Goal: Information Seeking & Learning: Stay updated

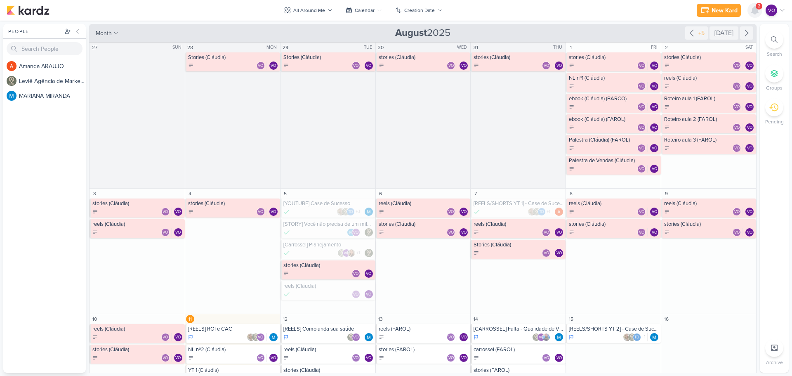
click at [754, 9] on icon at bounding box center [754, 10] width 7 height 7
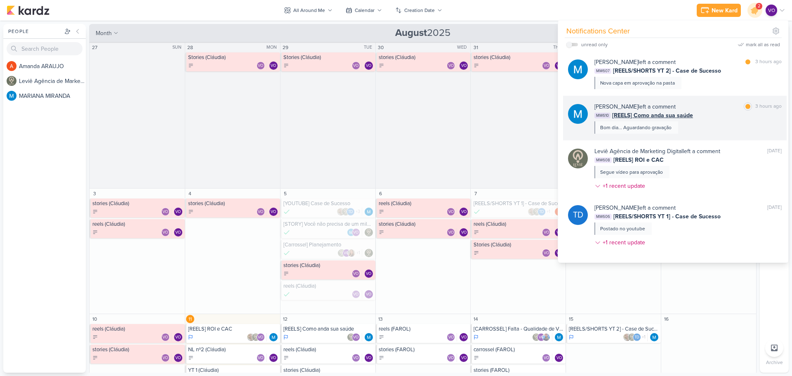
click at [695, 115] on div "MM610 [REELS] Como anda sua saúde" at bounding box center [687, 115] width 187 height 9
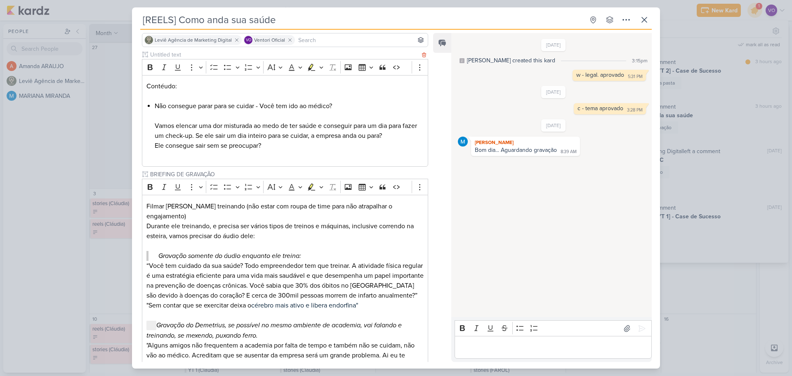
scroll to position [82, 0]
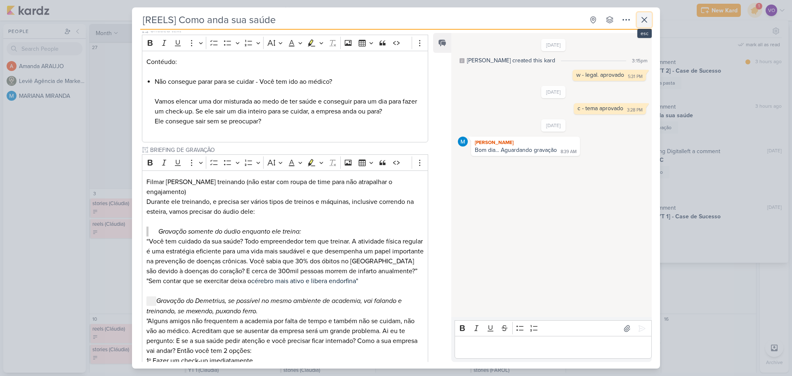
click at [644, 20] on icon at bounding box center [644, 19] width 5 height 5
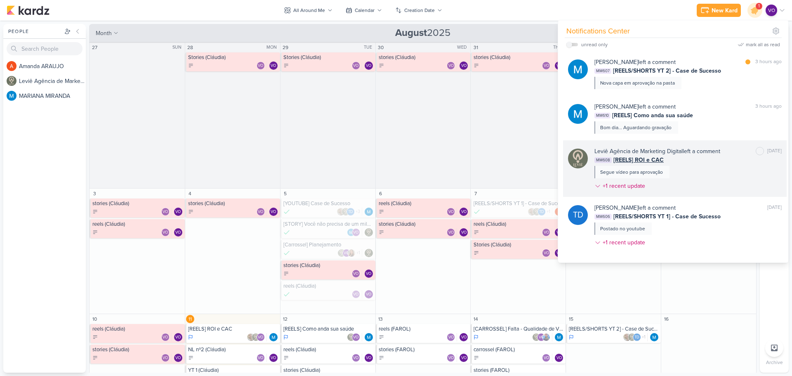
click at [678, 166] on div "Leviê Agência de Marketing Digital left a comment [PERSON_NAME] as unread [DATE…" at bounding box center [687, 170] width 187 height 47
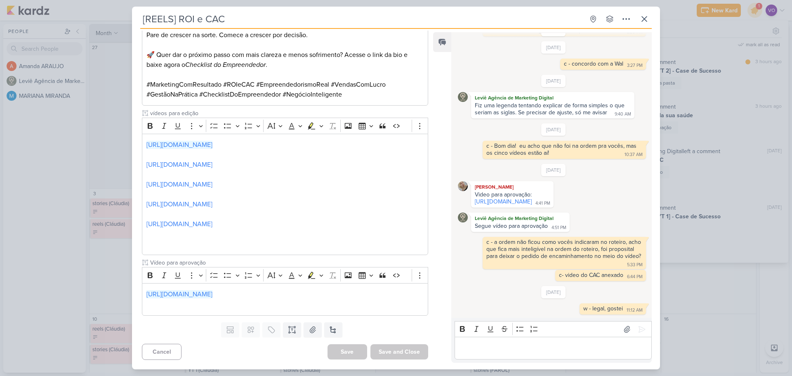
scroll to position [744, 0]
click at [212, 295] on link "[URL][DOMAIN_NAME]" at bounding box center [179, 294] width 66 height 8
click at [500, 347] on p "Editor editing area: main" at bounding box center [553, 348] width 188 height 10
click at [640, 330] on icon at bounding box center [642, 329] width 8 height 8
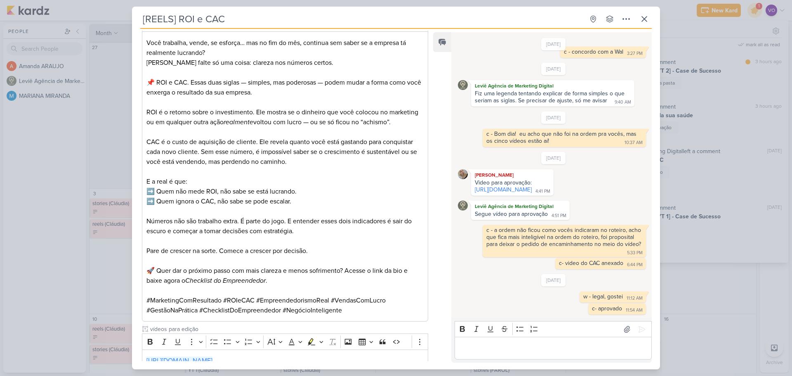
scroll to position [455, 0]
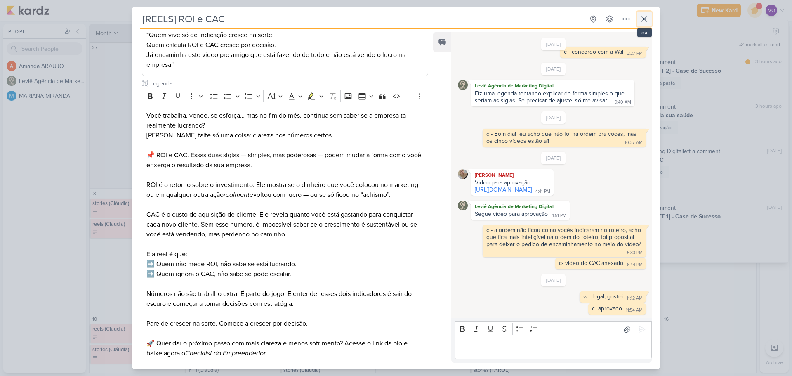
click at [645, 19] on icon at bounding box center [644, 19] width 10 height 10
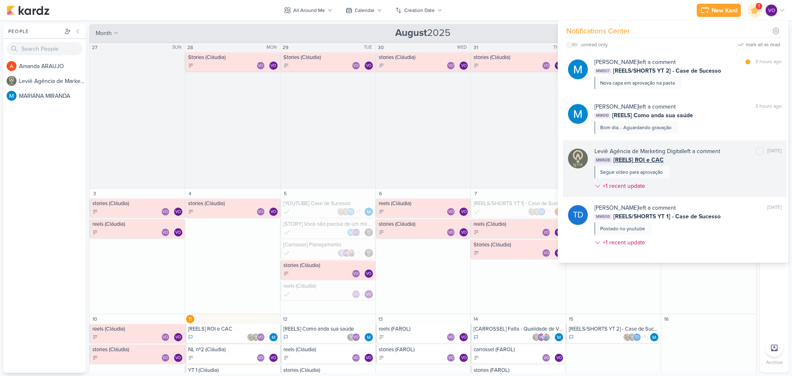
click at [684, 179] on div "Leviê Agência de Marketing Digital left a comment [PERSON_NAME] as unread [DATE…" at bounding box center [687, 170] width 187 height 47
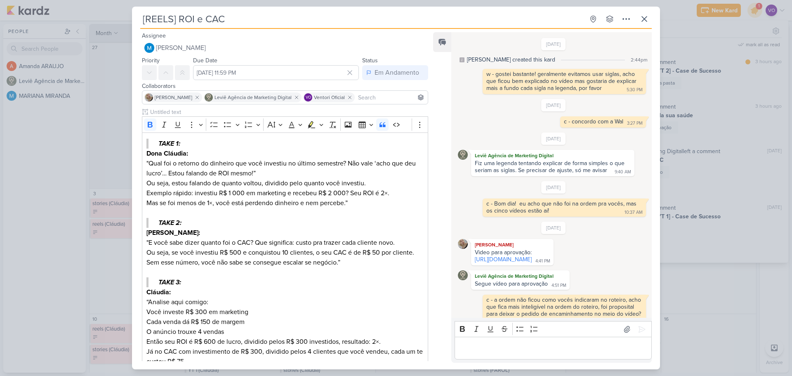
scroll to position [77, 0]
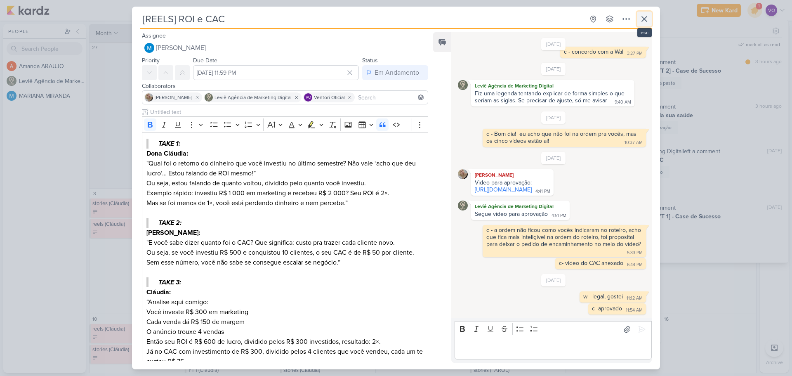
click at [639, 20] on button at bounding box center [644, 19] width 15 height 15
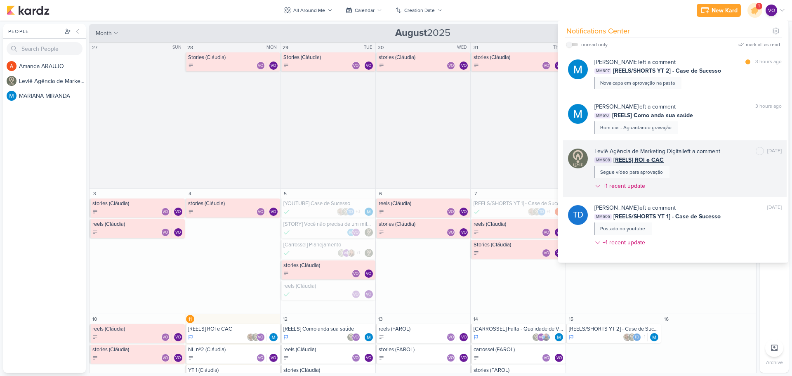
click at [680, 175] on div "Leviê Agência de Marketing Digital left a comment [PERSON_NAME] as unread [DATE…" at bounding box center [687, 170] width 187 height 47
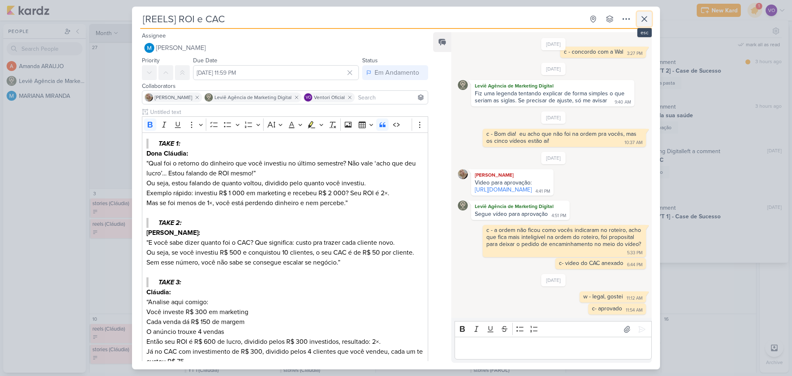
click at [648, 19] on icon at bounding box center [644, 19] width 10 height 10
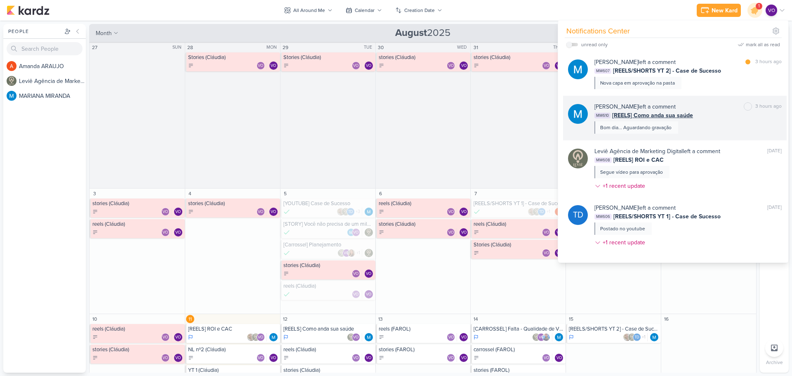
click at [704, 128] on div "[PERSON_NAME] left a comment [PERSON_NAME] as unread 3 hours ago MM610 [REELS] …" at bounding box center [687, 117] width 187 height 31
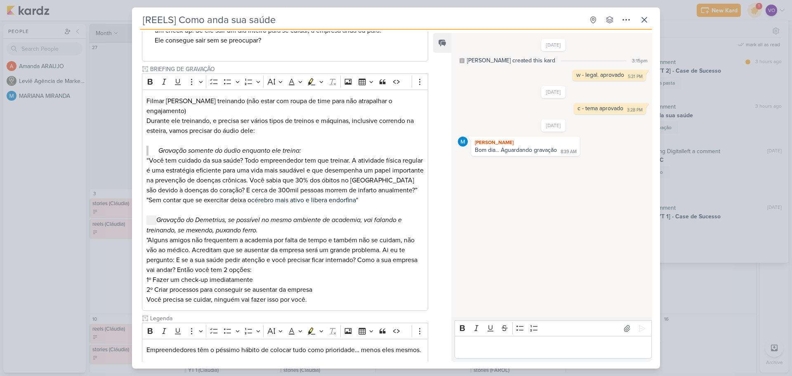
scroll to position [165, 0]
click at [645, 19] on icon at bounding box center [644, 19] width 5 height 5
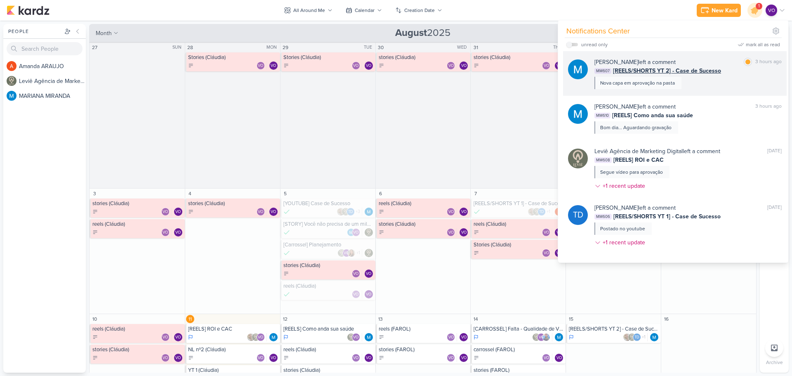
click at [714, 82] on div "[PERSON_NAME] left a comment [PERSON_NAME] as read 3 hours ago MM607 [REELS/SHO…" at bounding box center [687, 73] width 187 height 31
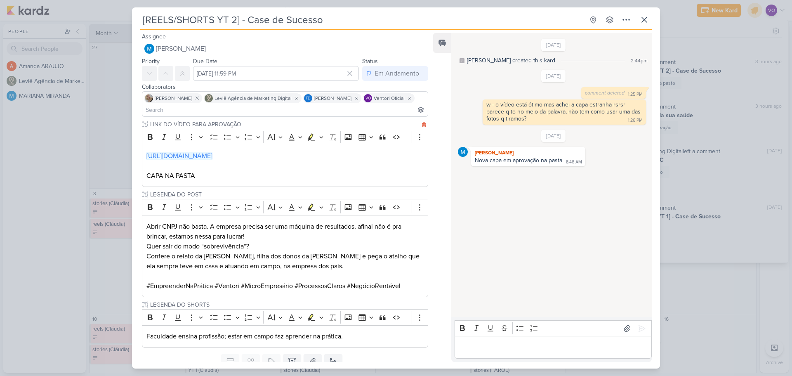
scroll to position [31, 0]
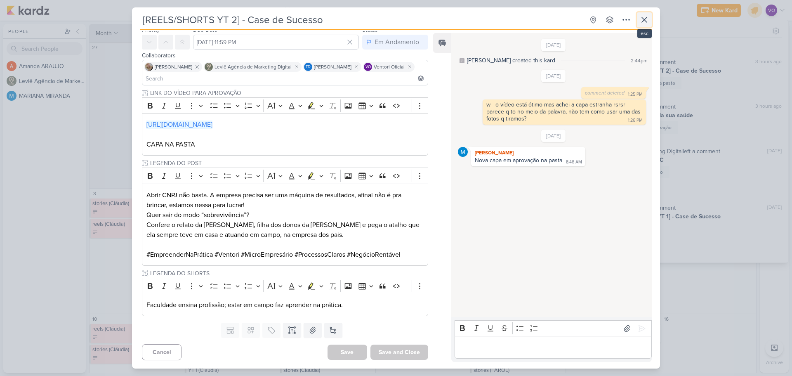
click at [646, 24] on icon at bounding box center [644, 20] width 10 height 10
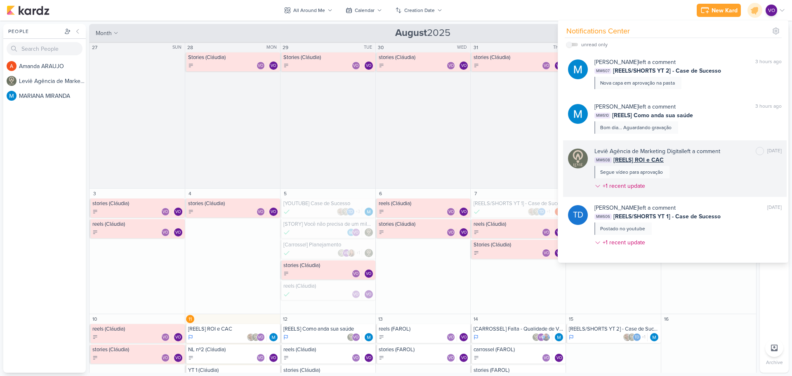
click at [679, 179] on div "Leviê Agência de Marketing Digital left a comment [PERSON_NAME] as unread [DATE…" at bounding box center [687, 170] width 187 height 47
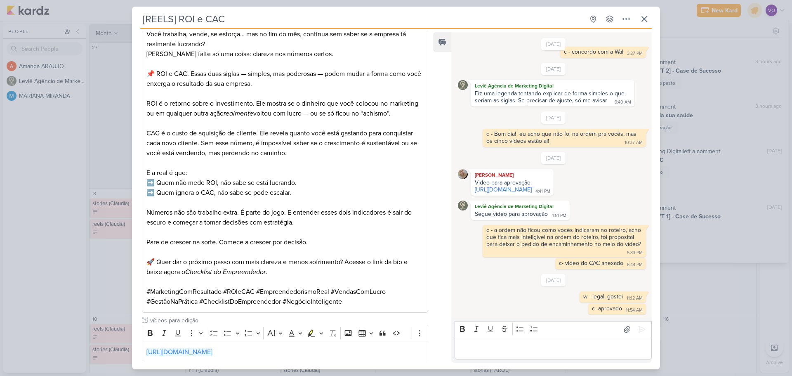
scroll to position [744, 0]
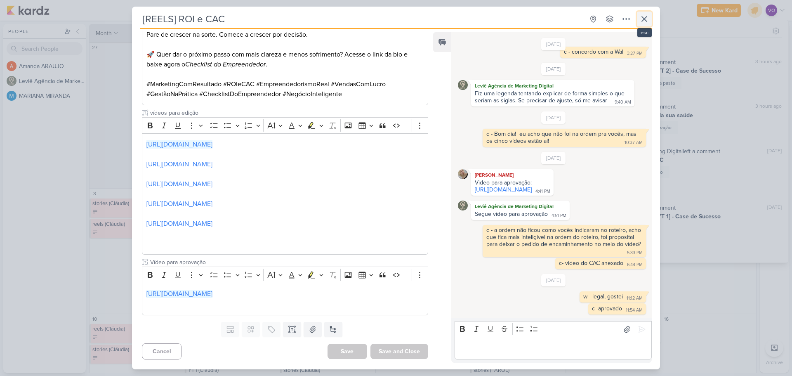
click at [646, 19] on icon at bounding box center [644, 19] width 10 height 10
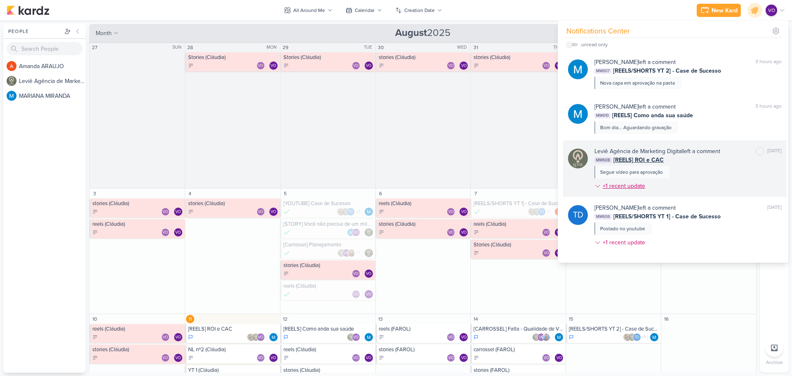
click at [639, 185] on div "+1 recent update" at bounding box center [625, 185] width 44 height 9
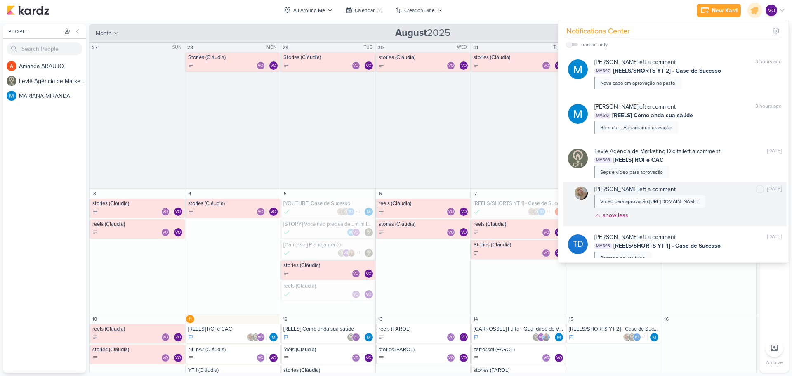
click at [652, 205] on div "Video para aprovação:[URL][DOMAIN_NAME]" at bounding box center [649, 201] width 98 height 7
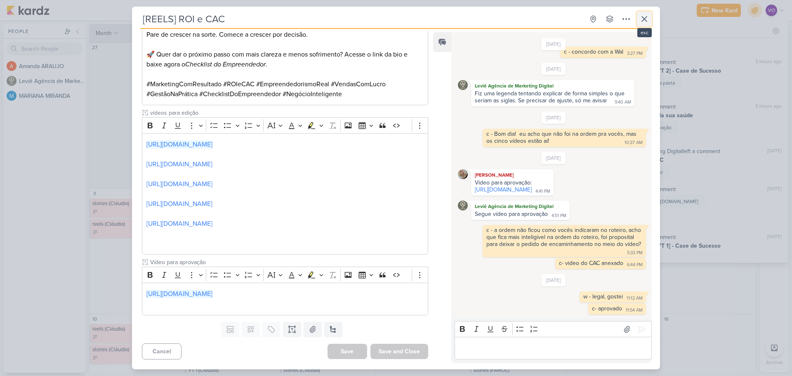
click at [642, 21] on icon at bounding box center [644, 18] width 5 height 5
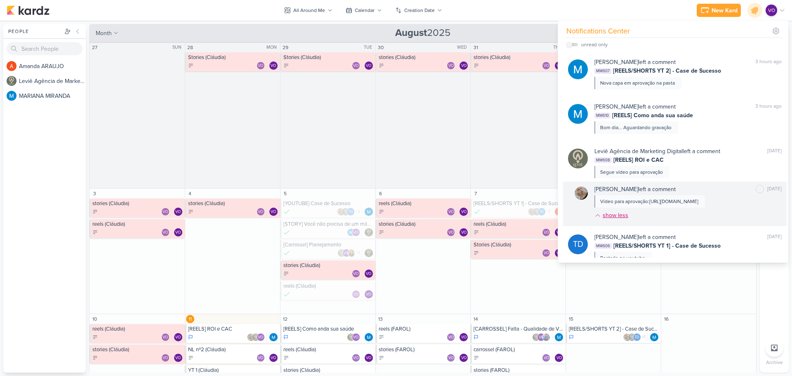
click at [618, 219] on div "show less" at bounding box center [616, 215] width 26 height 9
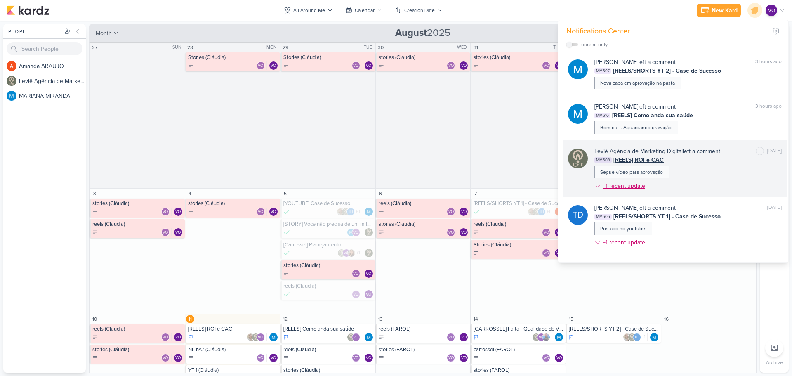
click at [643, 184] on div "+1 recent update" at bounding box center [625, 185] width 44 height 9
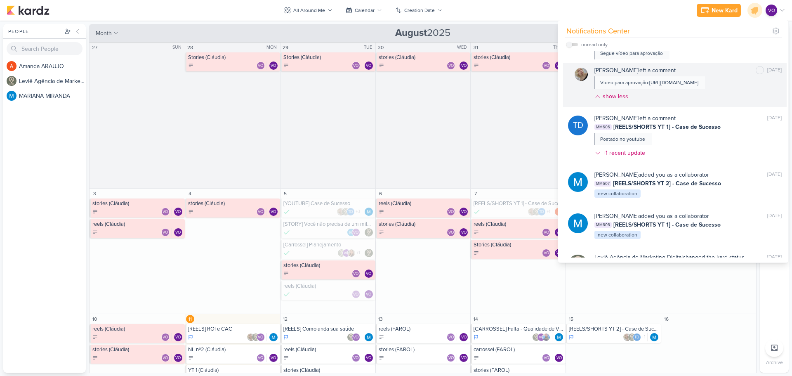
scroll to position [124, 0]
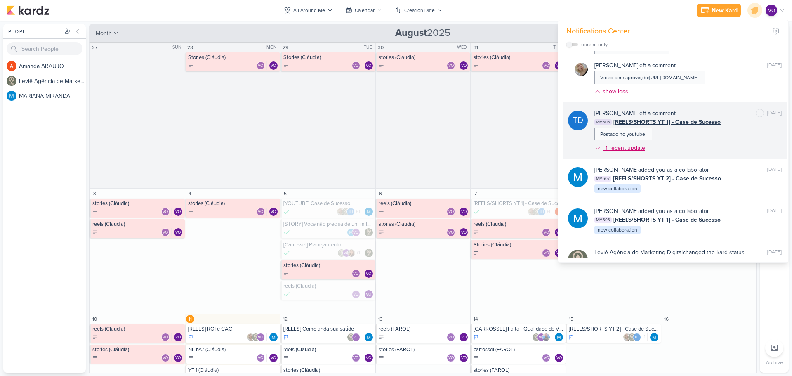
click at [637, 152] on div "+1 recent update" at bounding box center [625, 148] width 44 height 9
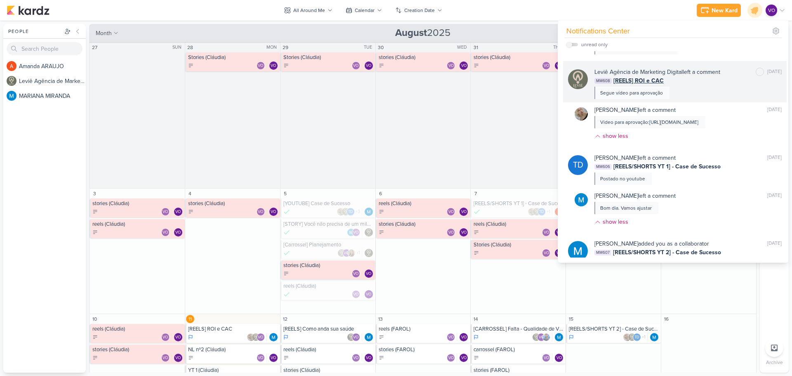
scroll to position [0, 0]
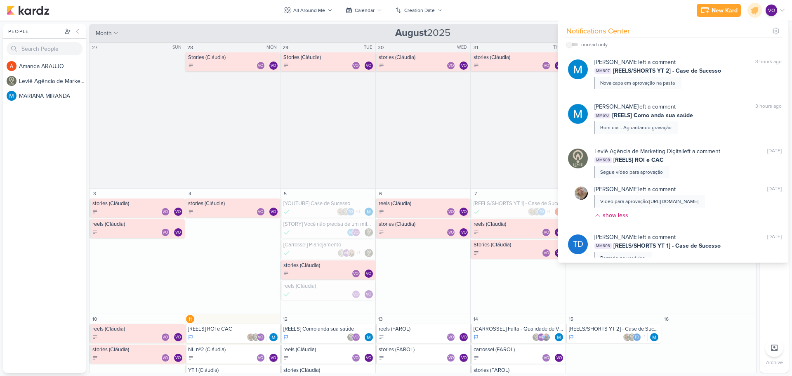
click at [780, 11] on icon at bounding box center [782, 10] width 7 height 7
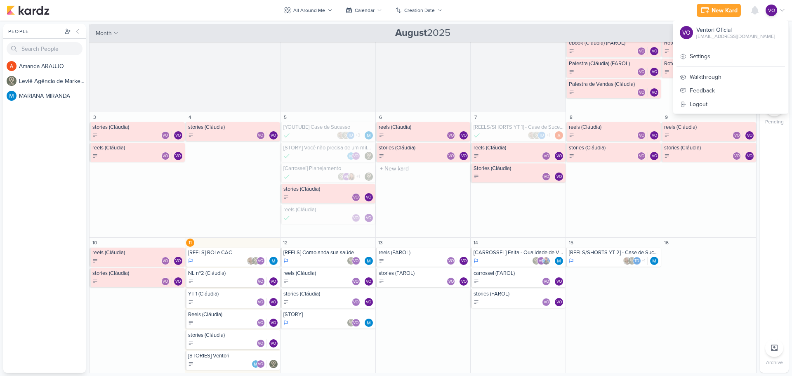
scroll to position [82, 0]
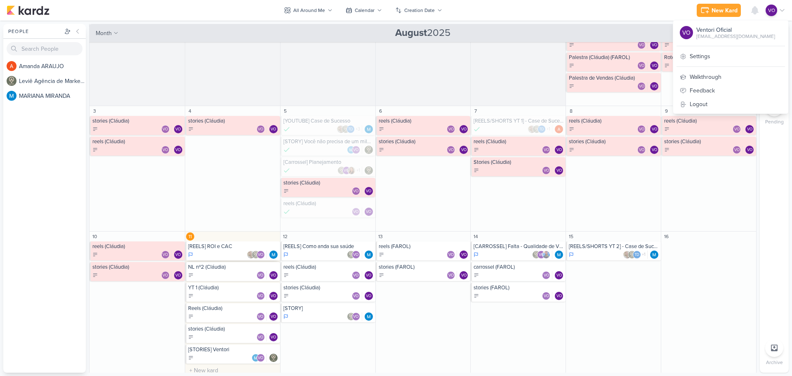
click at [228, 253] on div "VO" at bounding box center [233, 254] width 90 height 8
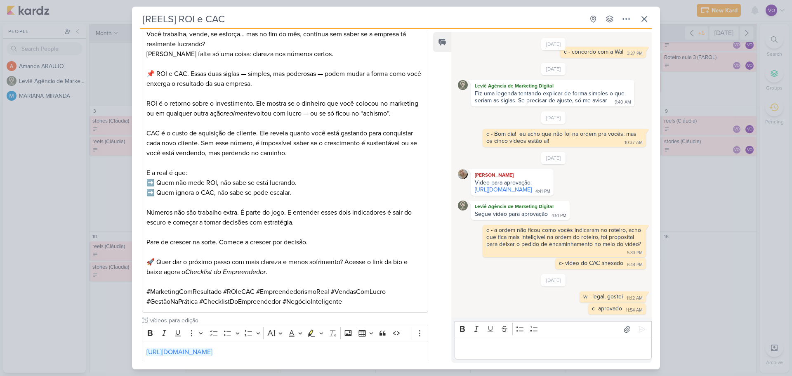
scroll to position [744, 0]
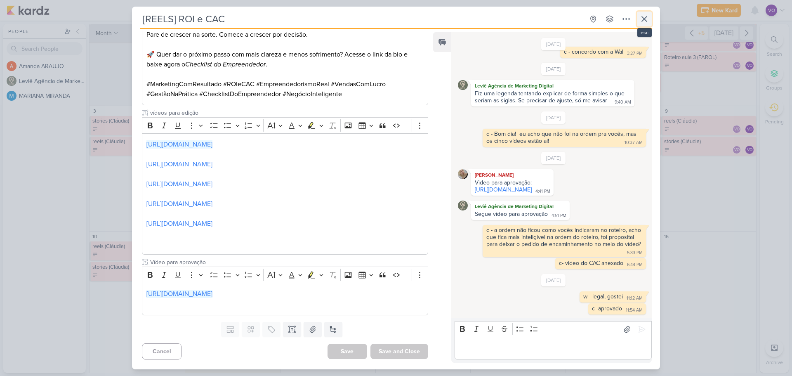
click at [641, 17] on icon at bounding box center [644, 19] width 10 height 10
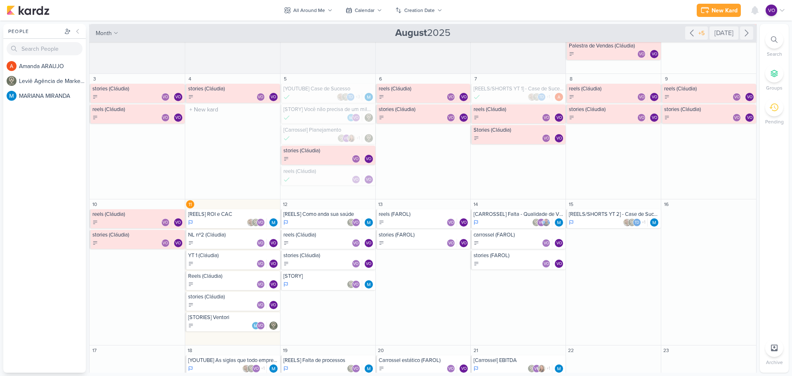
scroll to position [124, 0]
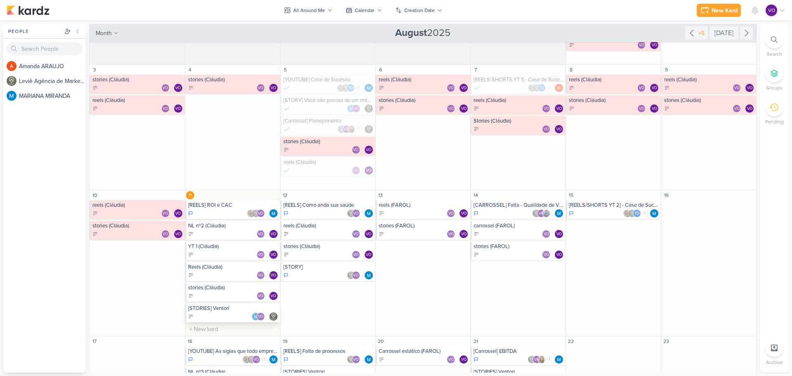
click at [221, 309] on div "[STORIES] Ventori" at bounding box center [233, 308] width 90 height 7
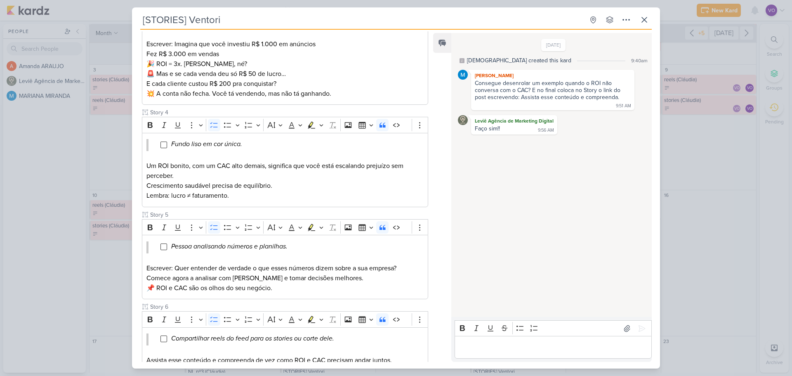
scroll to position [421, 0]
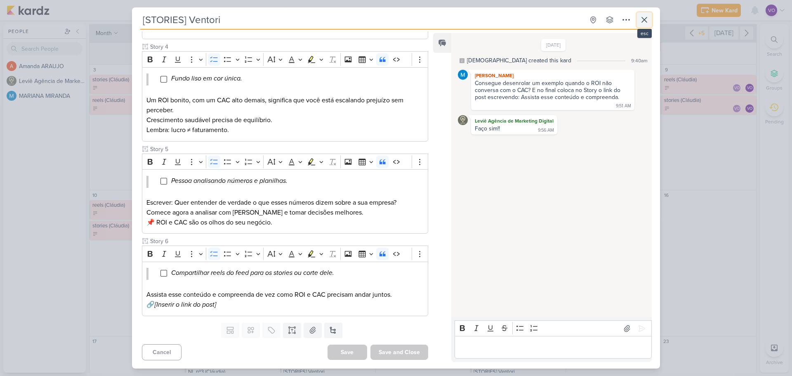
click at [643, 17] on icon at bounding box center [644, 20] width 10 height 10
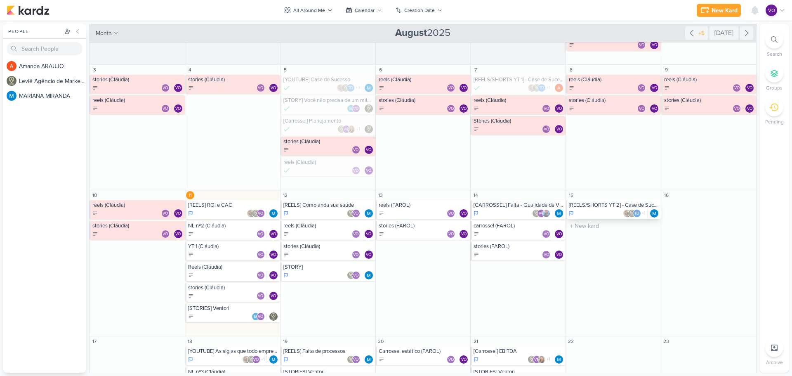
click at [603, 211] on div "Td +1" at bounding box center [614, 213] width 90 height 8
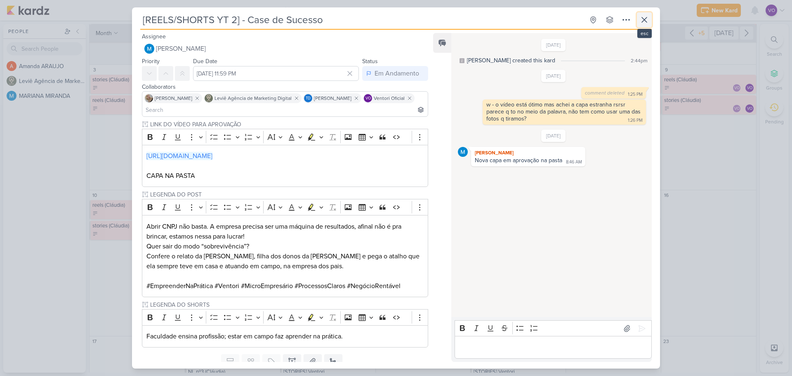
click at [644, 17] on icon at bounding box center [644, 20] width 10 height 10
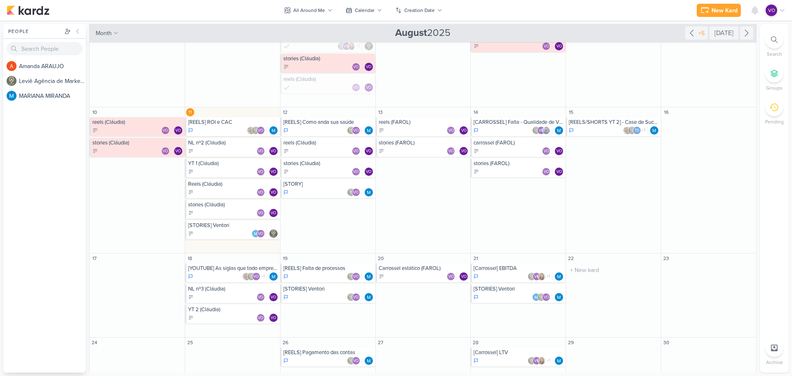
scroll to position [238, 0]
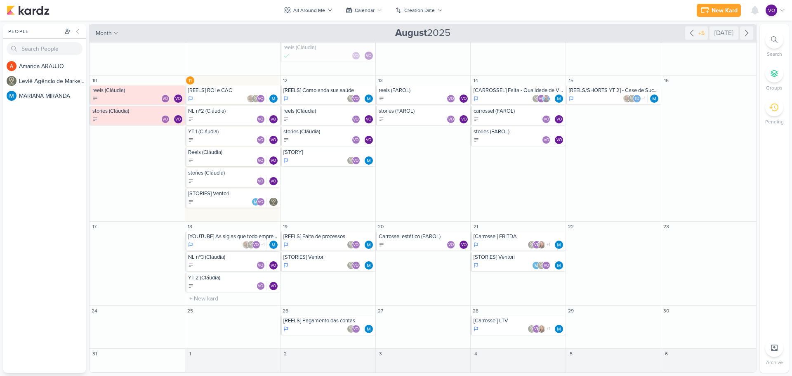
click at [221, 237] on div "[YOUTUBE] As siglas que todo empreendedor precisa conhecer" at bounding box center [233, 236] width 90 height 7
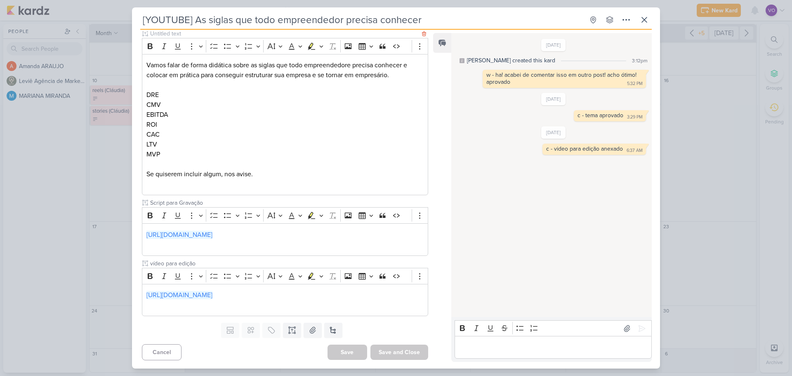
scroll to position [101, 0]
click at [642, 19] on icon at bounding box center [644, 20] width 10 height 10
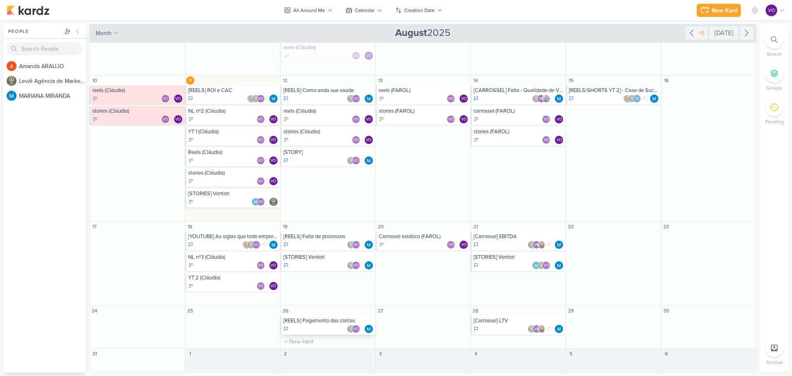
click at [313, 320] on div "[REELS] Pagamento das contas" at bounding box center [328, 320] width 90 height 7
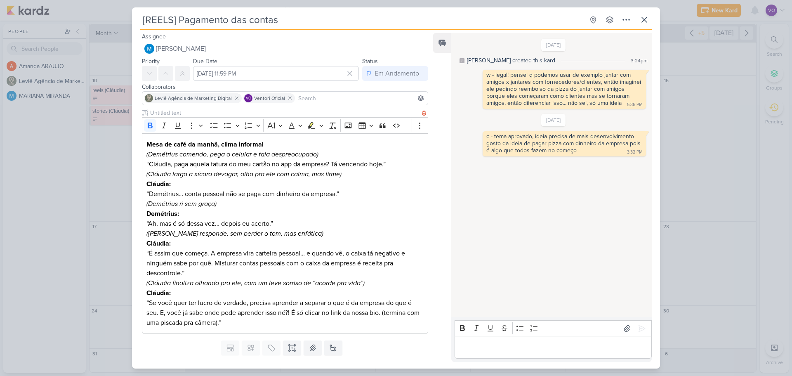
scroll to position [18, 0]
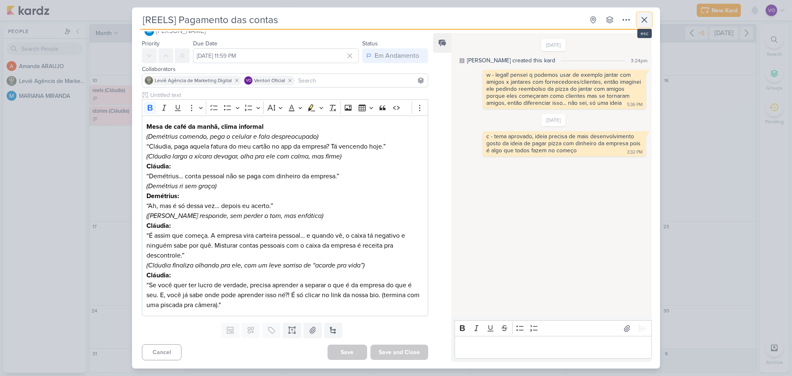
click at [643, 23] on icon at bounding box center [644, 20] width 10 height 10
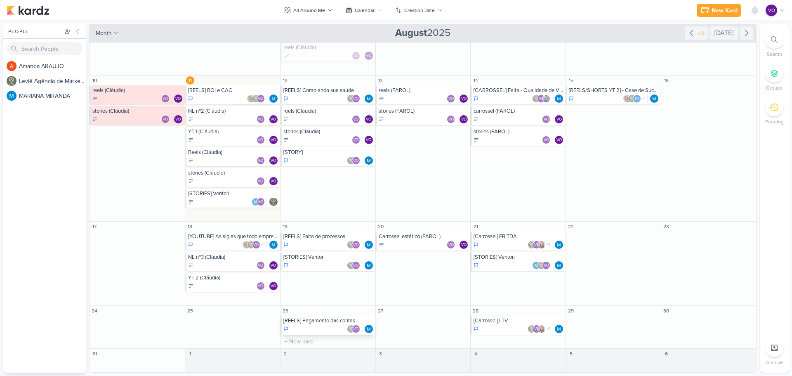
click at [321, 323] on div "[REELS] Pagamento das contas" at bounding box center [328, 320] width 90 height 7
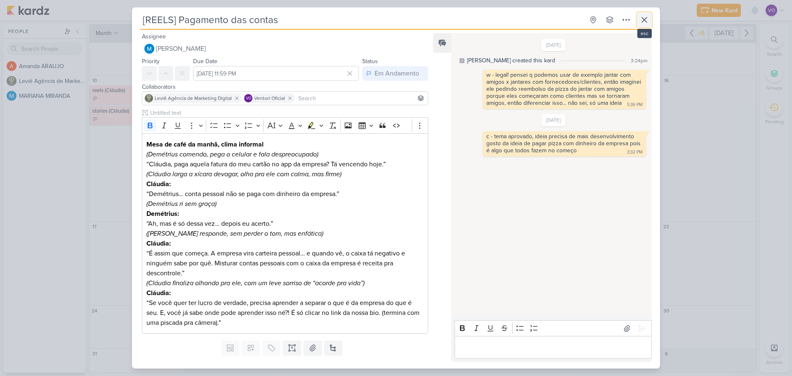
click at [645, 16] on icon at bounding box center [644, 20] width 10 height 10
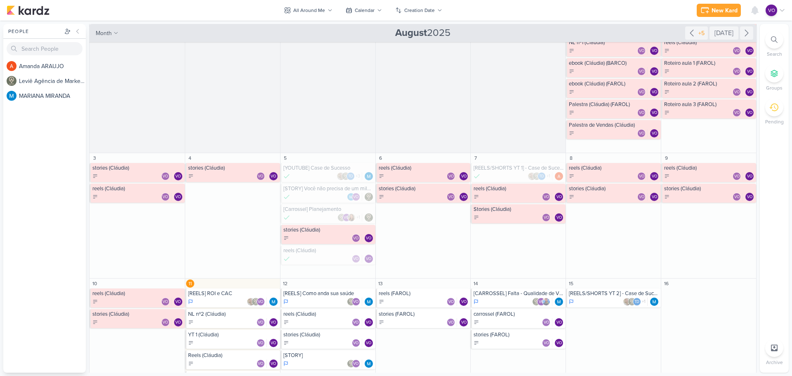
scroll to position [124, 0]
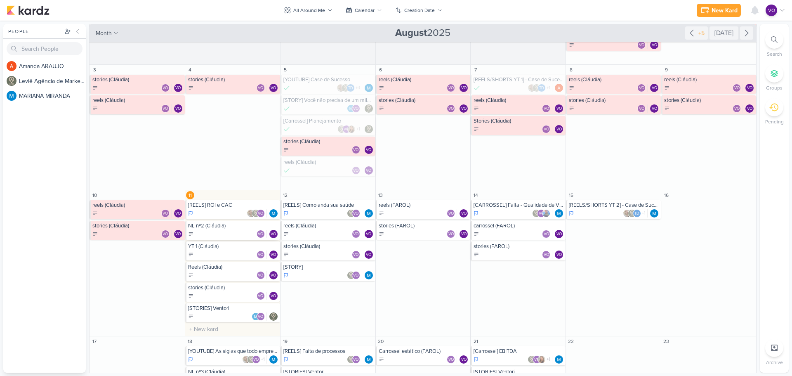
click at [232, 232] on div "VO VO" at bounding box center [233, 234] width 90 height 8
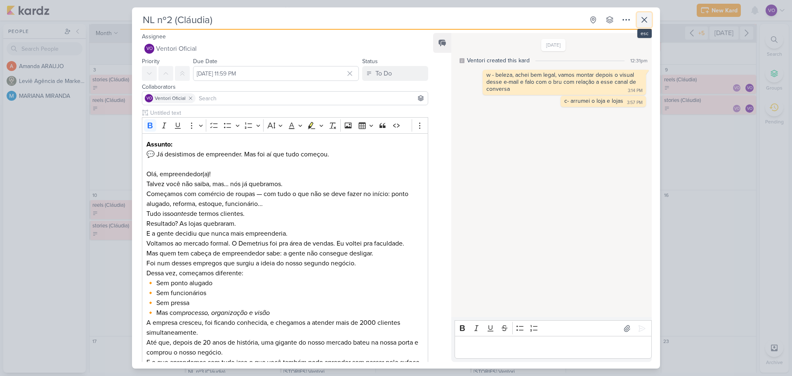
click at [640, 23] on icon at bounding box center [644, 20] width 10 height 10
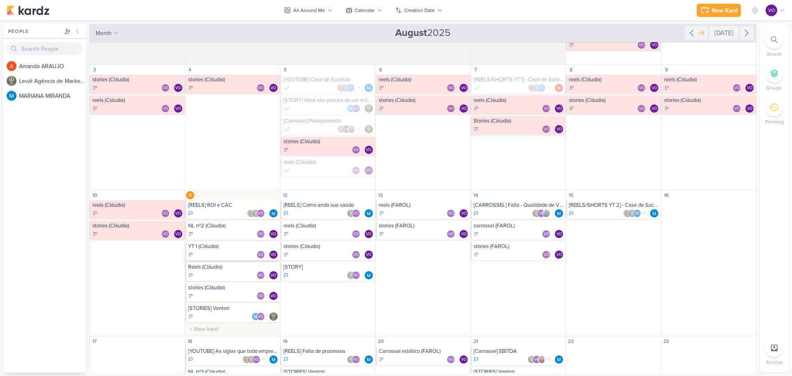
click at [235, 253] on div "VO VO" at bounding box center [233, 254] width 90 height 8
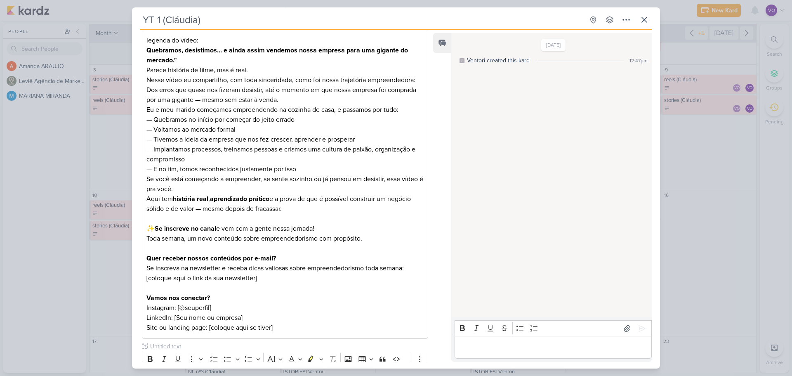
scroll to position [0, 0]
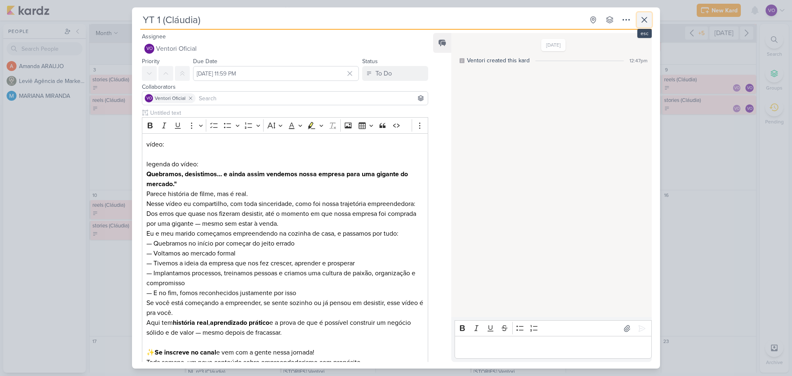
click at [643, 21] on icon at bounding box center [644, 19] width 5 height 5
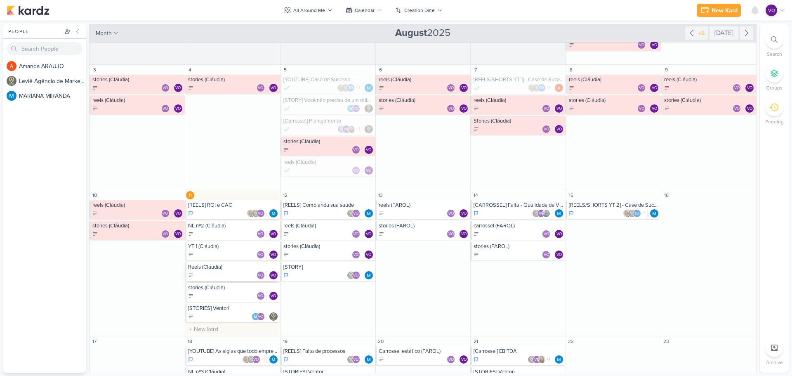
click at [226, 273] on div "VO VO" at bounding box center [233, 275] width 90 height 8
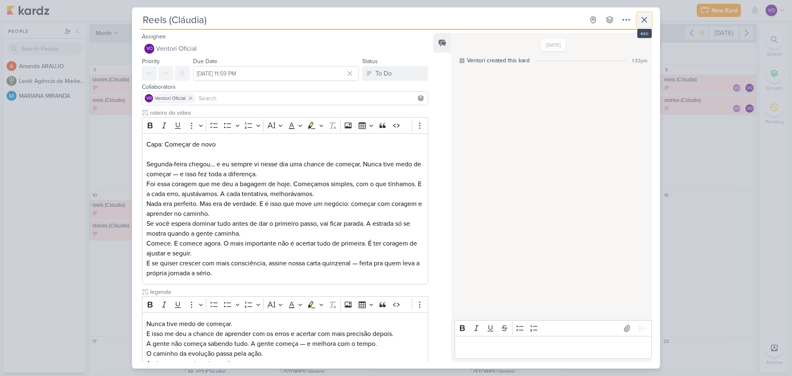
click at [646, 19] on icon at bounding box center [644, 20] width 10 height 10
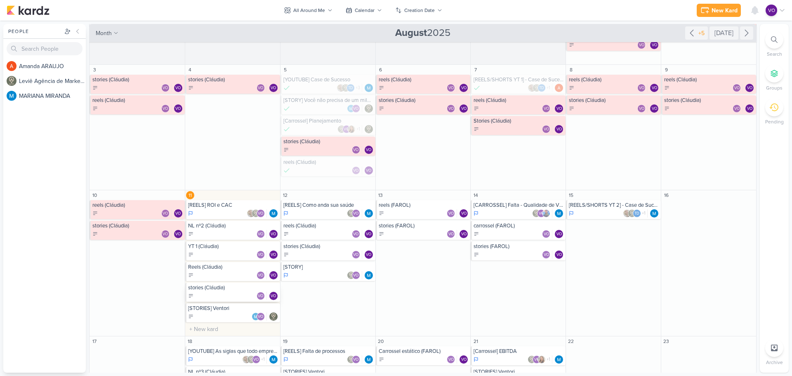
click at [236, 293] on div "VO VO" at bounding box center [233, 296] width 90 height 8
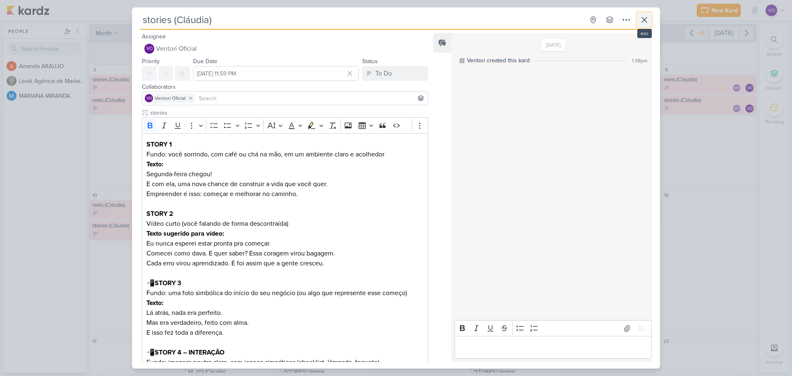
click at [646, 22] on icon at bounding box center [644, 19] width 5 height 5
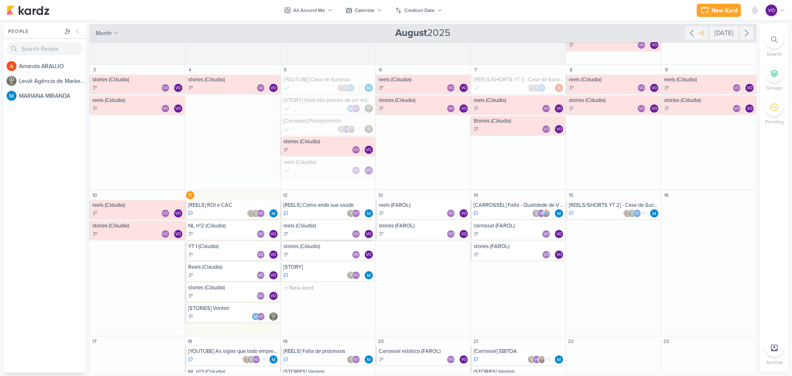
click at [325, 230] on div "VO VO" at bounding box center [328, 234] width 90 height 8
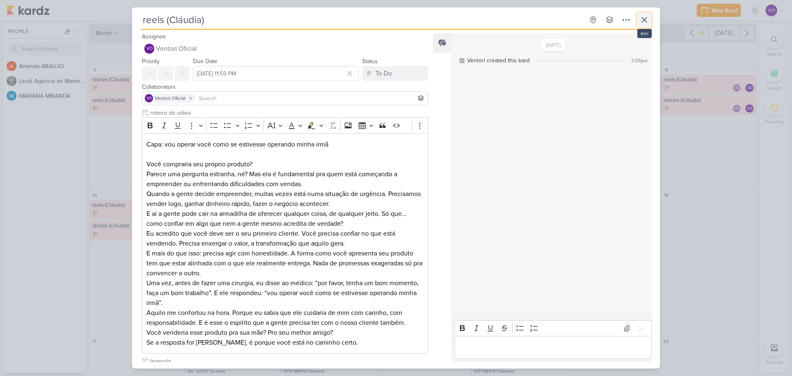
click at [644, 18] on icon at bounding box center [644, 20] width 10 height 10
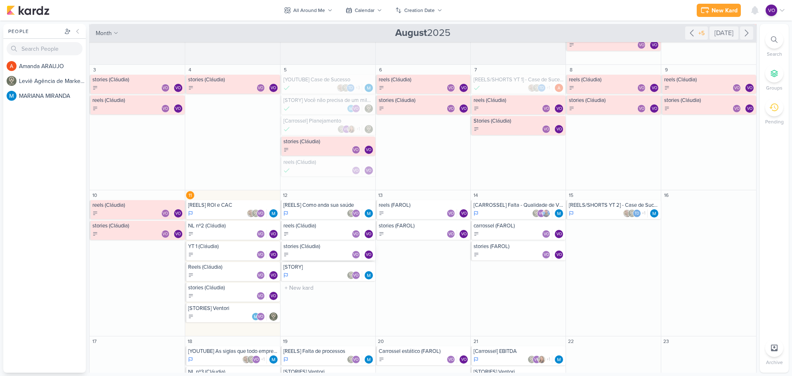
click at [329, 251] on div "VO VO" at bounding box center [328, 254] width 90 height 8
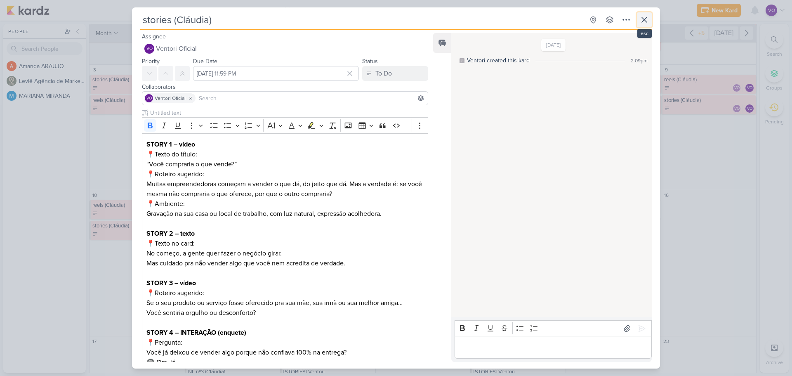
click at [643, 26] on button at bounding box center [644, 19] width 15 height 15
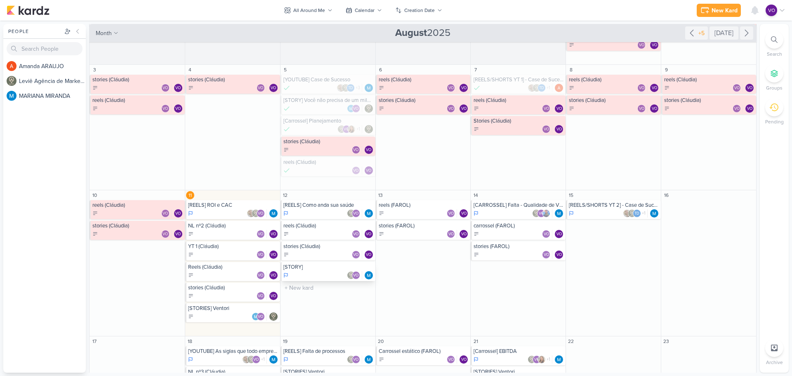
click at [319, 270] on div "[STORY] VO" at bounding box center [327, 271] width 95 height 19
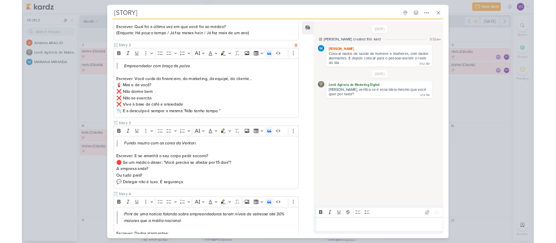
scroll to position [124, 0]
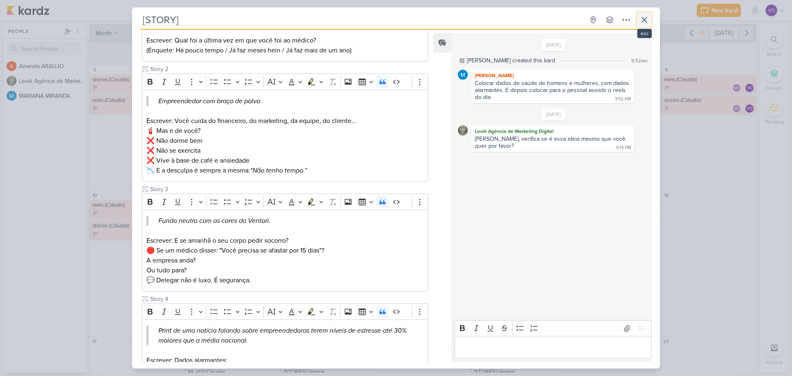
click at [643, 24] on icon at bounding box center [644, 20] width 10 height 10
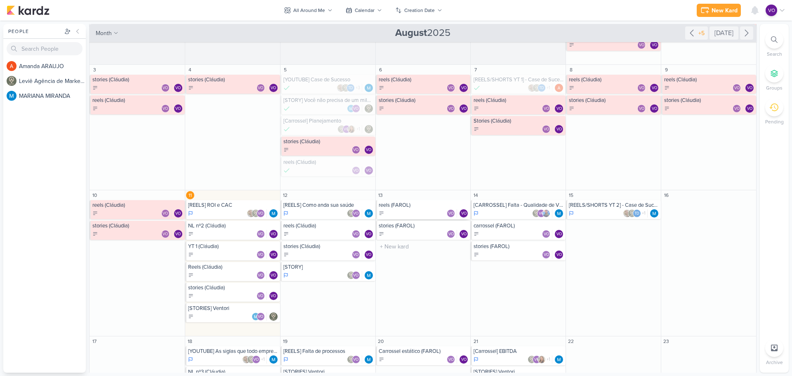
click at [419, 208] on div "reels (FAROL) VO VO" at bounding box center [423, 209] width 95 height 19
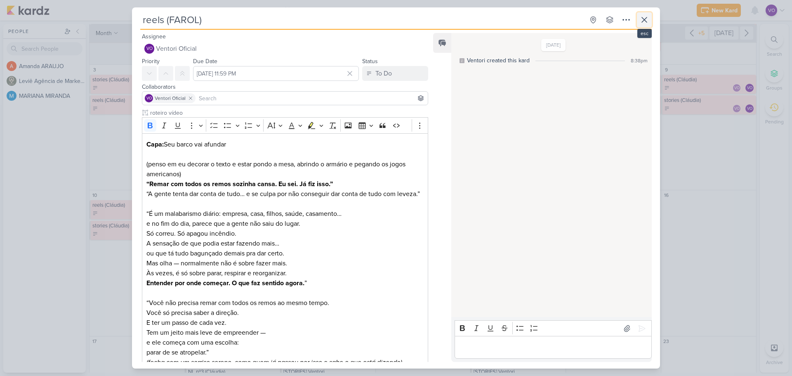
click at [644, 21] on icon at bounding box center [644, 19] width 5 height 5
